Goal: Communication & Community: Answer question/provide support

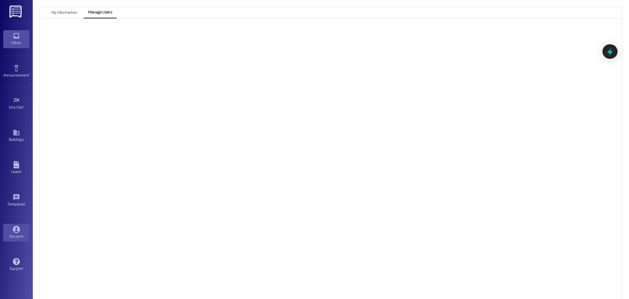
click at [18, 39] on div "Inbox" at bounding box center [16, 42] width 33 height 7
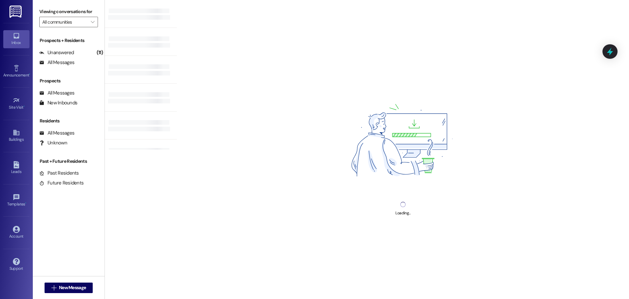
click at [17, 11] on img at bounding box center [16, 12] width 13 height 12
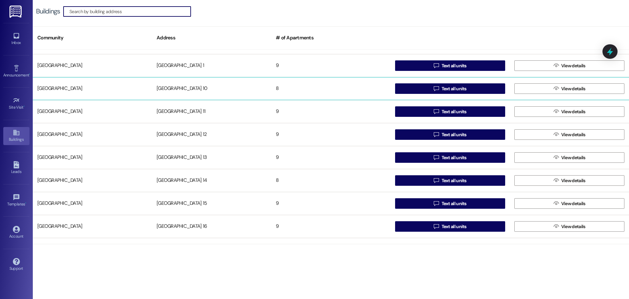
scroll to position [66, 0]
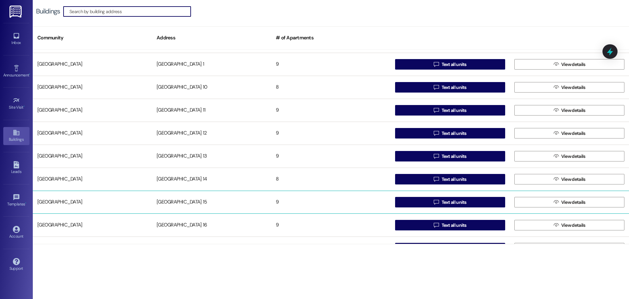
click at [173, 198] on div "[GEOGRAPHIC_DATA] 15" at bounding box center [211, 201] width 119 height 13
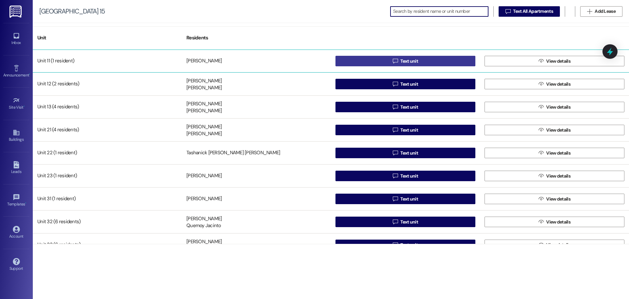
click at [375, 61] on button " Text unit" at bounding box center [406, 61] width 140 height 10
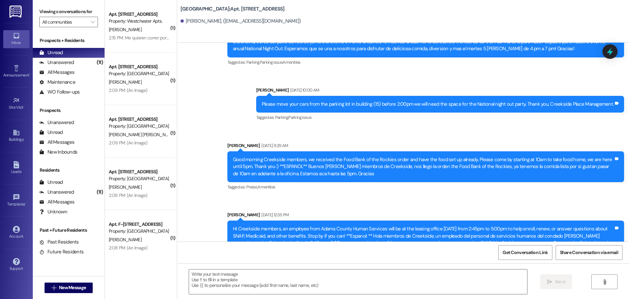
scroll to position [779, 0]
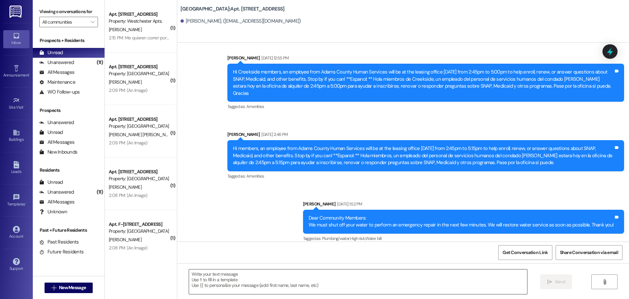
click at [210, 275] on textarea at bounding box center [358, 281] width 338 height 25
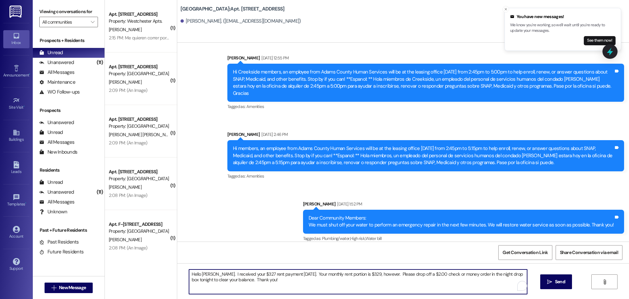
click at [414, 274] on textarea "Hello [PERSON_NAME]. I received your $327 rent payment [DATE]. Your monthly ren…" at bounding box center [358, 281] width 338 height 25
click at [420, 275] on textarea "Hello [PERSON_NAME]. I received your $327 rent payment [DATE]. Your monthly ren…" at bounding box center [358, 281] width 338 height 25
type textarea "Hello [PERSON_NAME]. I received your $327 rent payment [DATE]. Your monthly ren…"
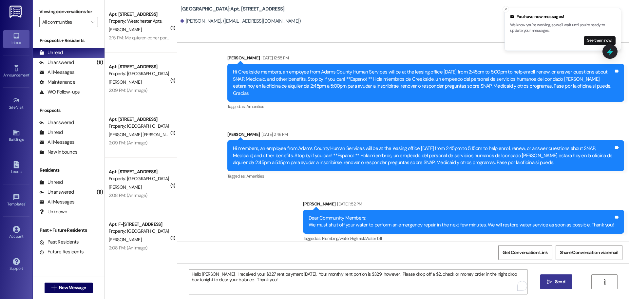
click at [551, 280] on icon "" at bounding box center [549, 281] width 5 height 5
